Goal: Communication & Community: Participate in discussion

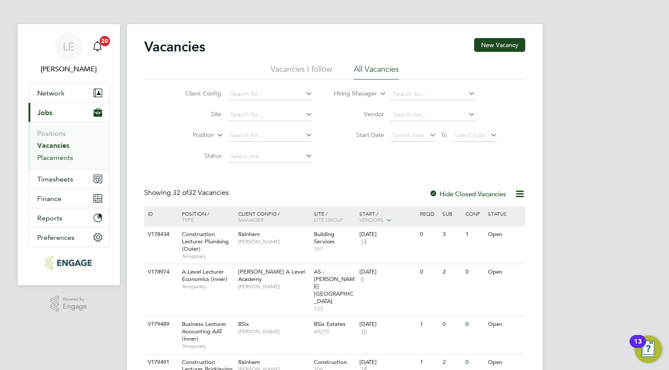
click at [50, 154] on link "Placements" at bounding box center [55, 158] width 36 height 8
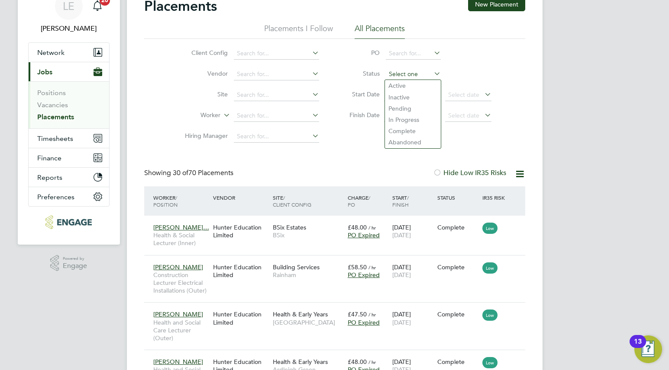
click at [394, 78] on input at bounding box center [413, 74] width 55 height 12
click at [397, 109] on li "Pending" at bounding box center [413, 108] width 56 height 11
type input "Pending"
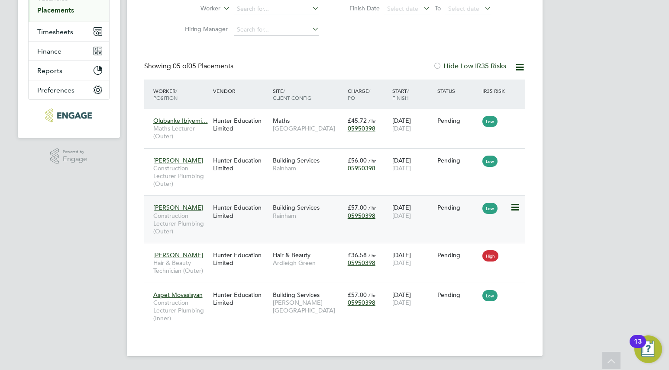
click at [514, 209] on icon at bounding box center [514, 208] width 9 height 10
click at [475, 261] on li "Start" at bounding box center [487, 262] width 61 height 12
type input "Ian Rist"
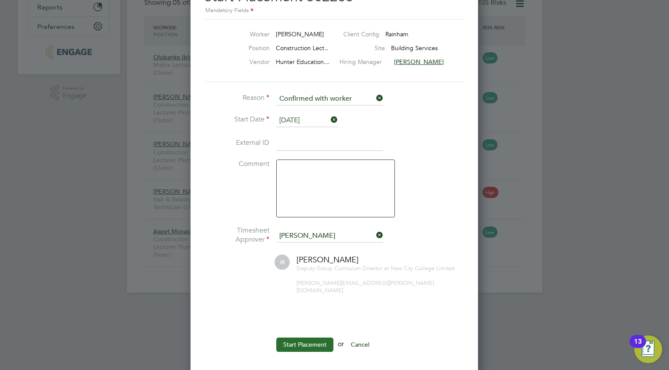
click at [304, 338] on button "Start Placement" at bounding box center [304, 345] width 57 height 14
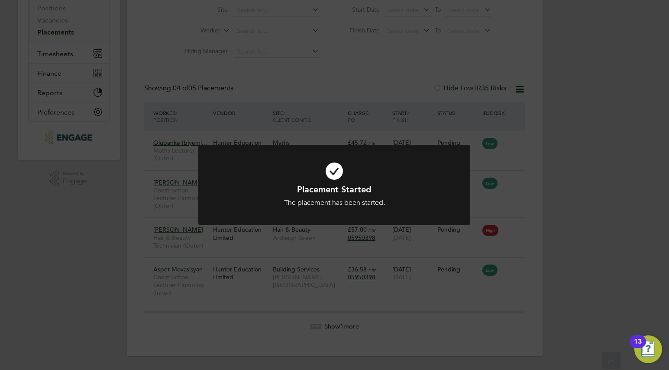
click at [290, 252] on div "Placement Started The placement has been started. Cancel Okay" at bounding box center [334, 185] width 669 height 370
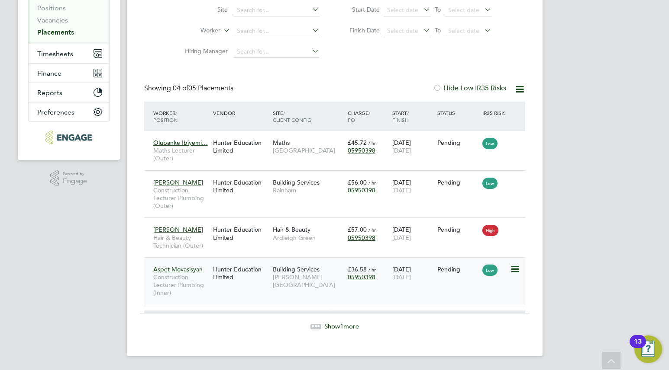
click at [321, 283] on div "Building Services Hackney Campus" at bounding box center [307, 277] width 75 height 32
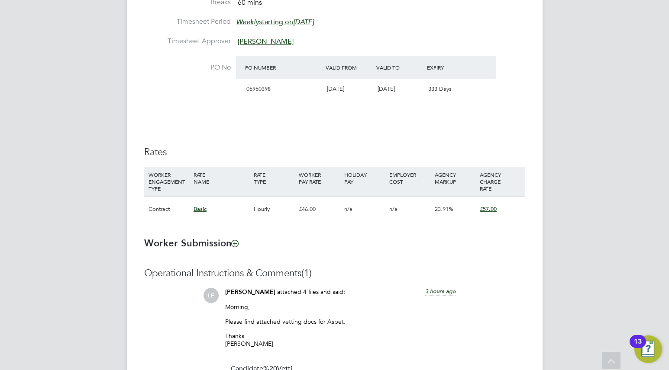
scroll to position [507, 0]
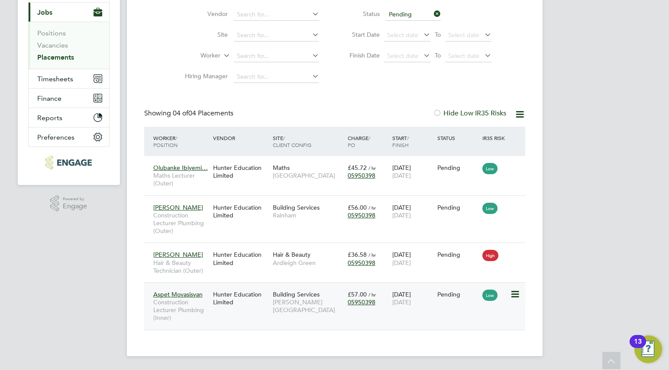
click at [251, 313] on div "Aspet Movasisyan Construction Lecturer Plumbing (Inner) Hunter Education Limite…" at bounding box center [334, 307] width 381 height 48
click at [254, 306] on div "Hunter Education Limited" at bounding box center [241, 298] width 60 height 24
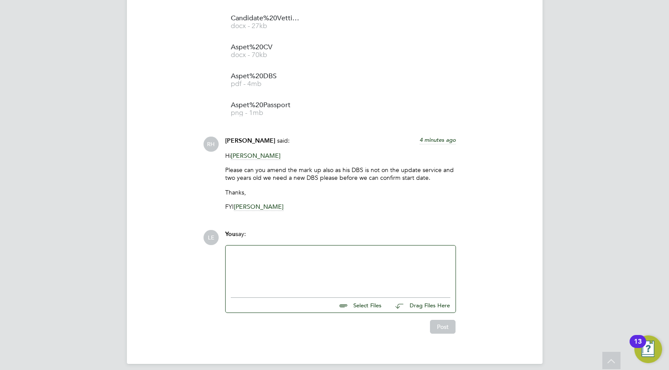
scroll to position [819, 0]
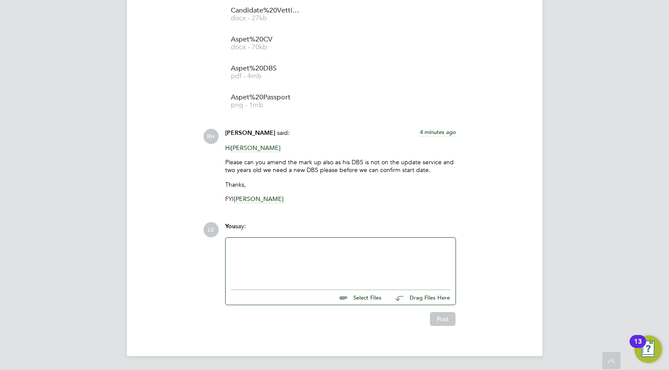
click at [253, 255] on div at bounding box center [340, 261] width 219 height 37
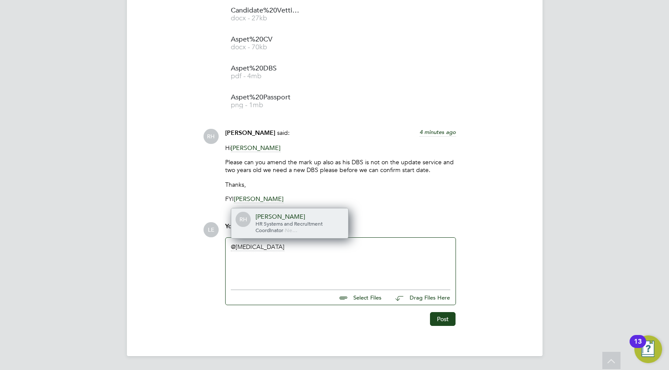
click at [270, 235] on div "[PERSON_NAME] HR Systems and Recruitment Coordinator - Ne…" at bounding box center [289, 224] width 117 height 30
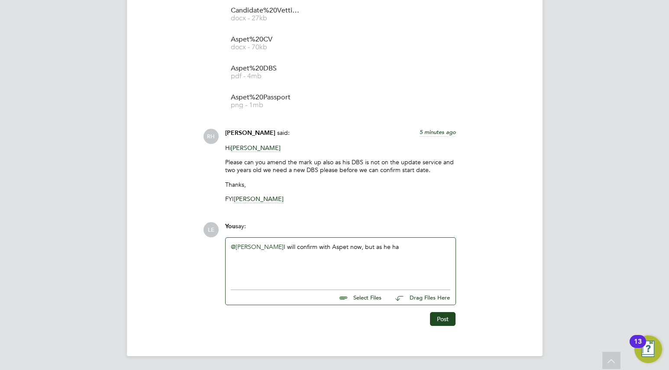
drag, startPoint x: 401, startPoint y: 248, endPoint x: 352, endPoint y: 248, distance: 49.3
click at [352, 248] on div "@[PERSON_NAME] ​ I will confirm with Aspet now, but as he ha" at bounding box center [340, 261] width 219 height 37
click at [400, 248] on div "@[PERSON_NAME] ​ I will confirm with Aspet now, but as he ha" at bounding box center [340, 261] width 219 height 37
click at [439, 315] on button "Post" at bounding box center [443, 319] width 26 height 14
